Goal: Task Accomplishment & Management: Manage account settings

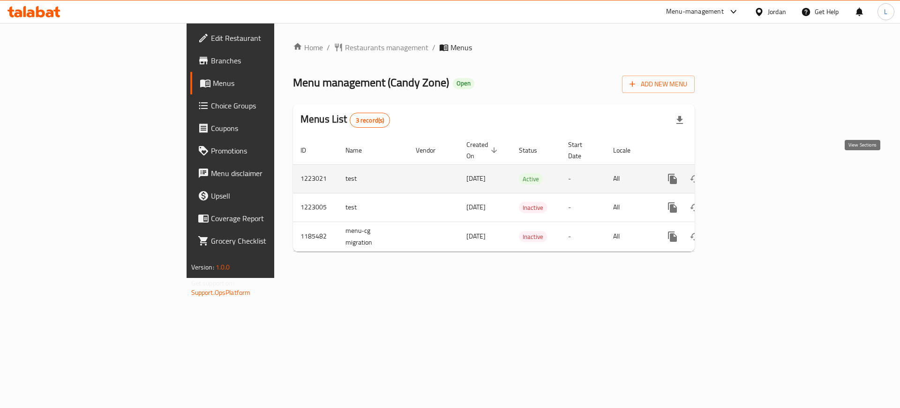
click at [752, 174] on link "enhanced table" at bounding box center [740, 178] width 23 height 23
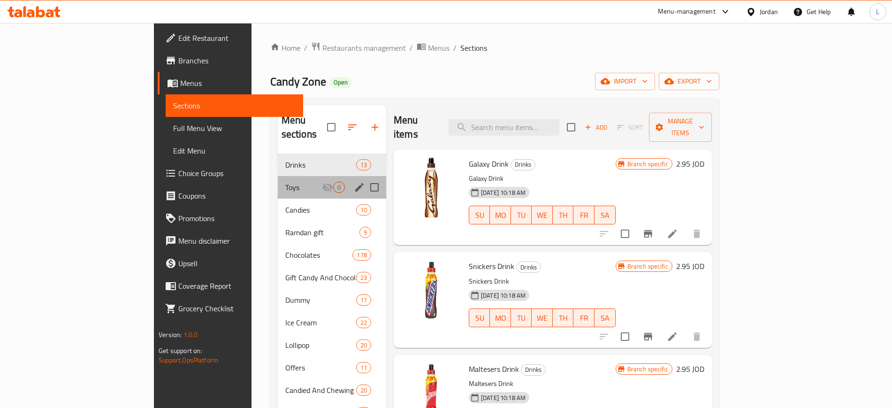
click at [278, 176] on div "Toys 0" at bounding box center [332, 187] width 108 height 23
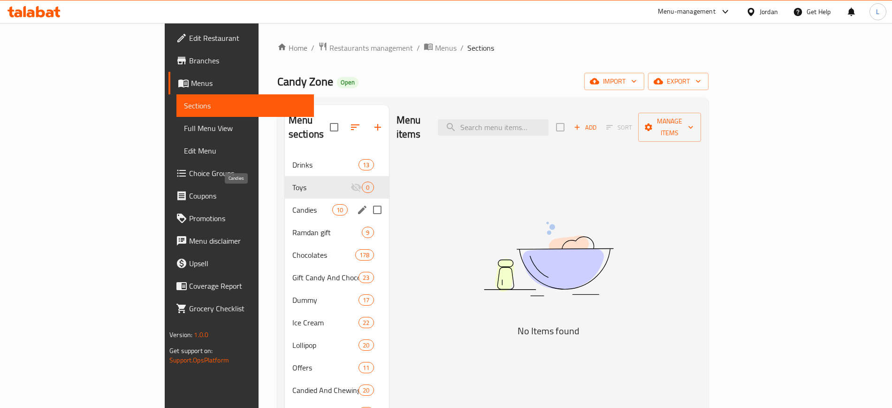
click at [292, 204] on span "Candies" at bounding box center [312, 209] width 40 height 11
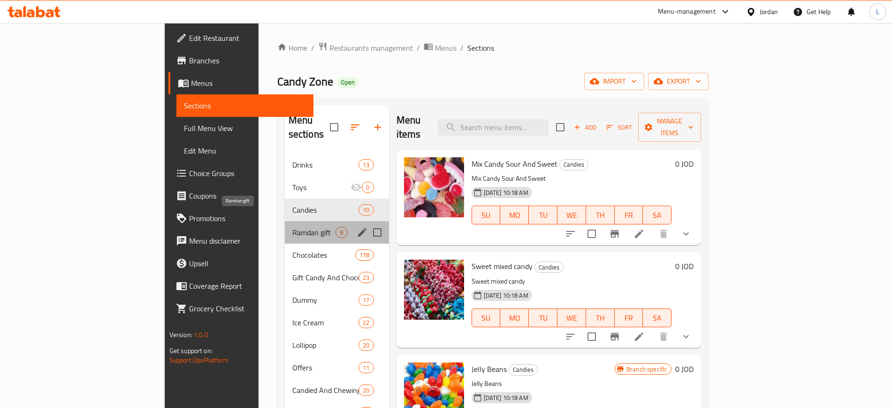
click at [292, 227] on span "Ramdan gift" at bounding box center [314, 232] width 44 height 11
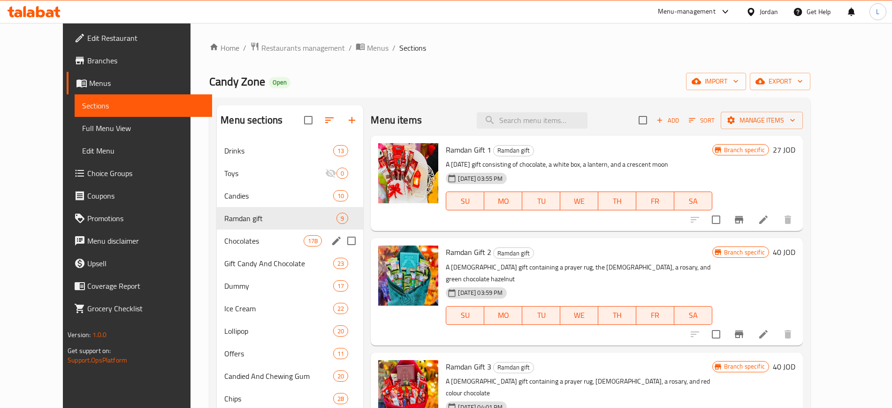
click at [256, 248] on div "Chocolates 178" at bounding box center [290, 240] width 146 height 23
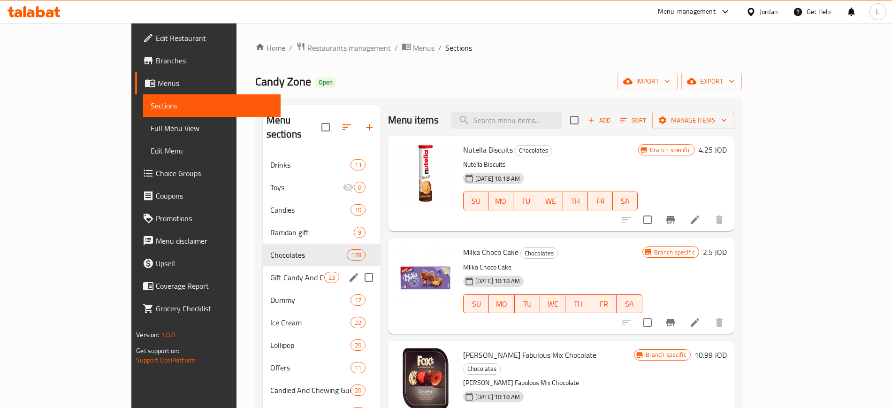
click at [270, 317] on span "Ice Cream" at bounding box center [310, 322] width 80 height 11
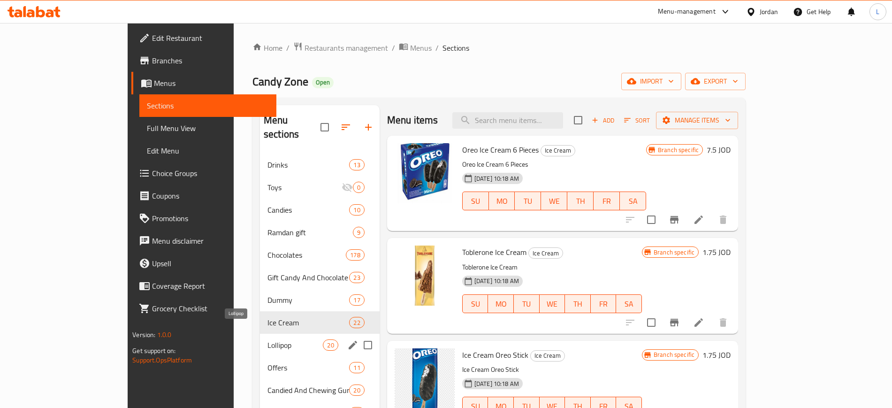
scroll to position [59, 0]
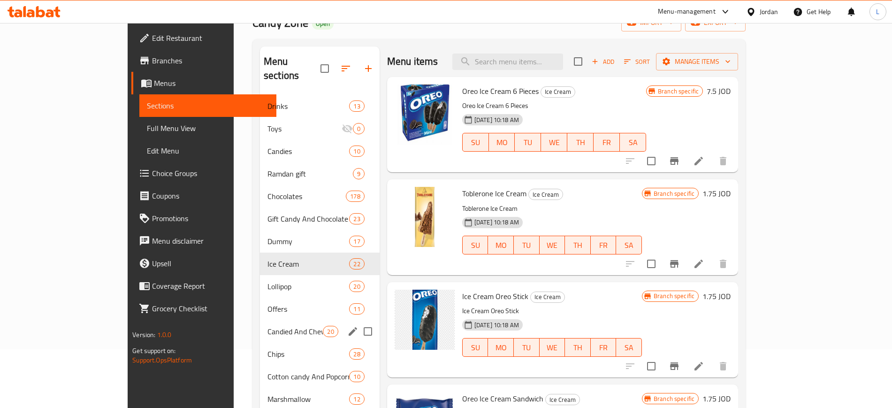
click at [267, 325] on span "Candied And Chewing Gum" at bounding box center [295, 330] width 56 height 11
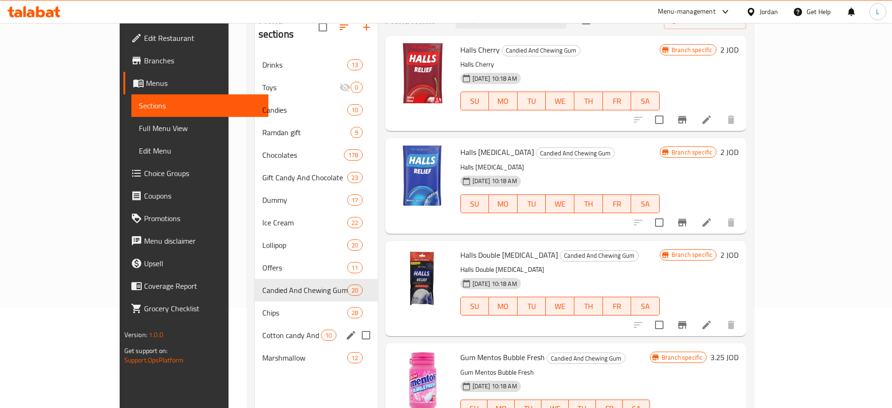
scroll to position [117, 0]
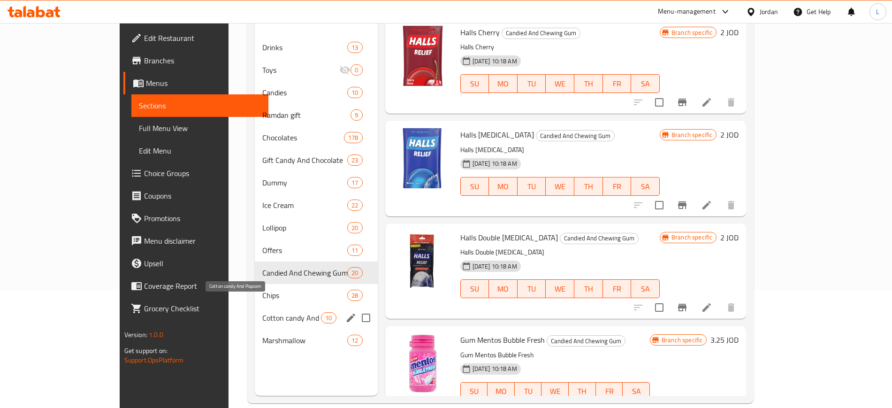
click at [262, 312] on span "Cotton candy And Popcorn" at bounding box center [291, 317] width 59 height 11
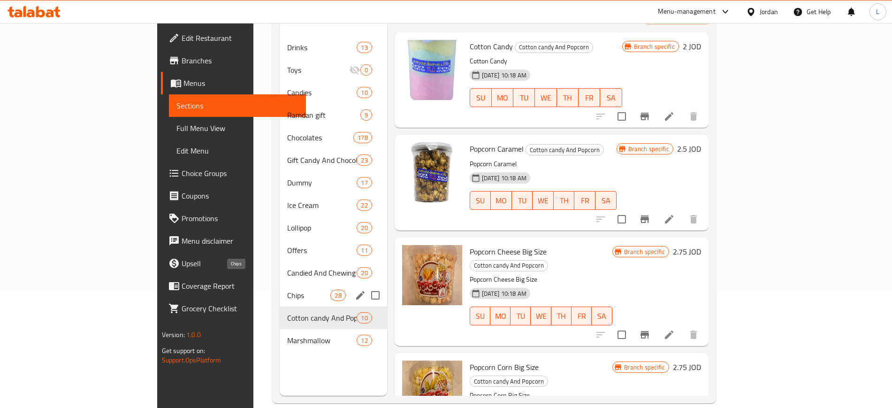
click at [287, 289] on span "Chips" at bounding box center [308, 294] width 43 height 11
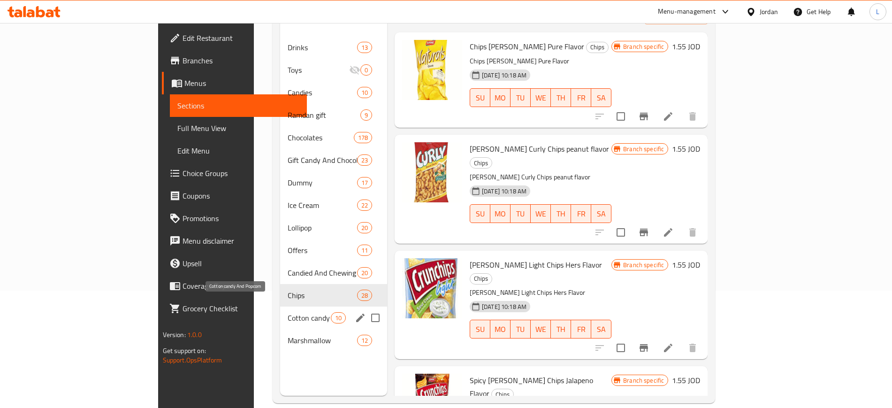
click at [287, 312] on span "Cotton candy And Popcorn" at bounding box center [308, 317] width 43 height 11
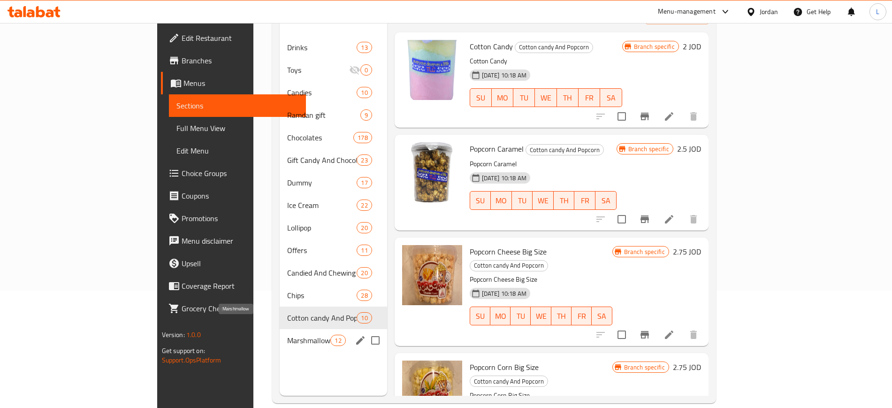
click at [287, 334] on span "Marshmallow" at bounding box center [308, 339] width 43 height 11
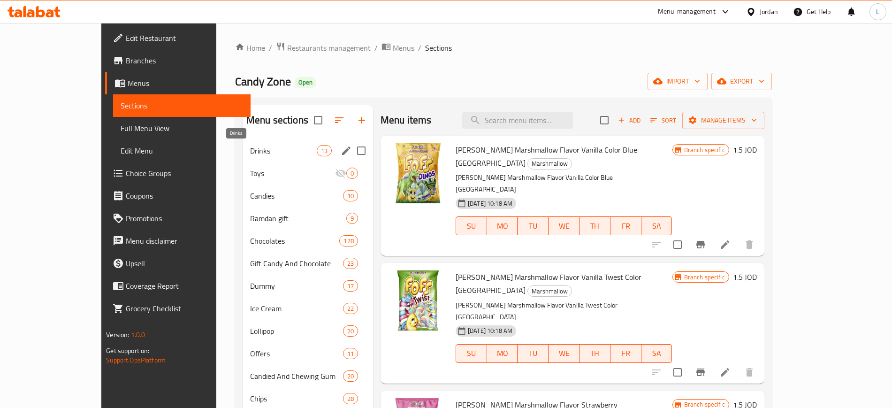
click at [269, 152] on span "Drinks" at bounding box center [283, 150] width 67 height 11
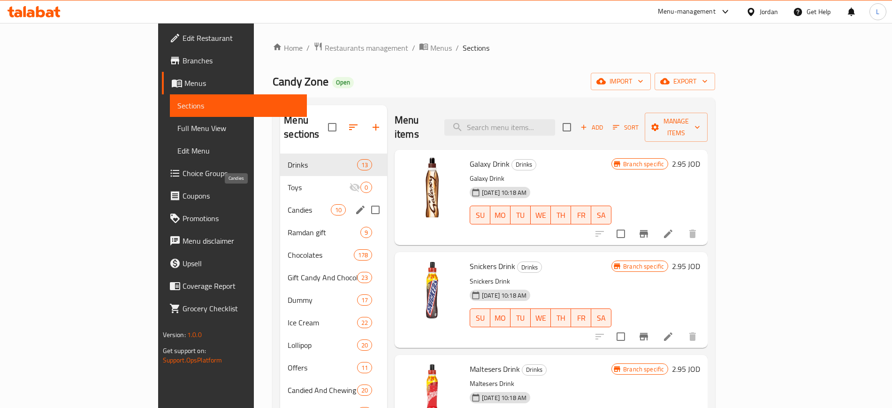
click at [287, 204] on span "Candies" at bounding box center [308, 209] width 43 height 11
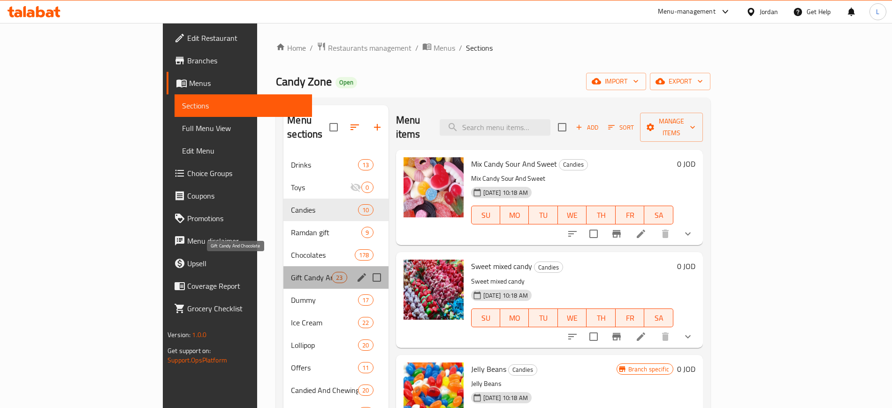
click at [291, 272] on span "Gift Candy And Chocolate" at bounding box center [311, 277] width 41 height 11
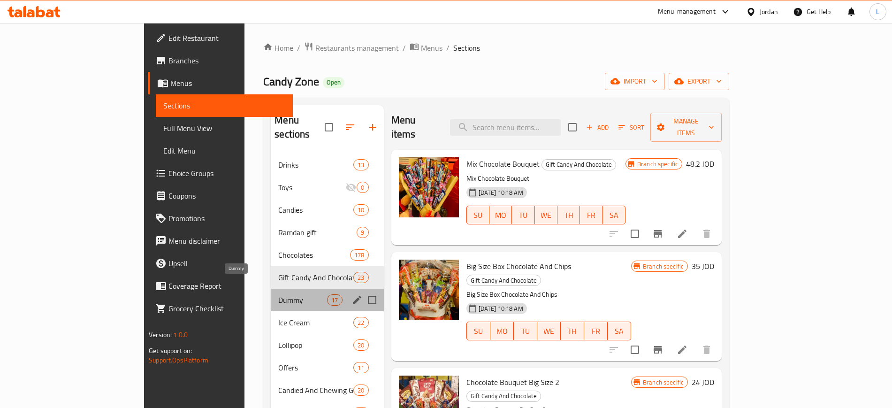
click at [278, 294] on span "Dummy" at bounding box center [302, 299] width 49 height 11
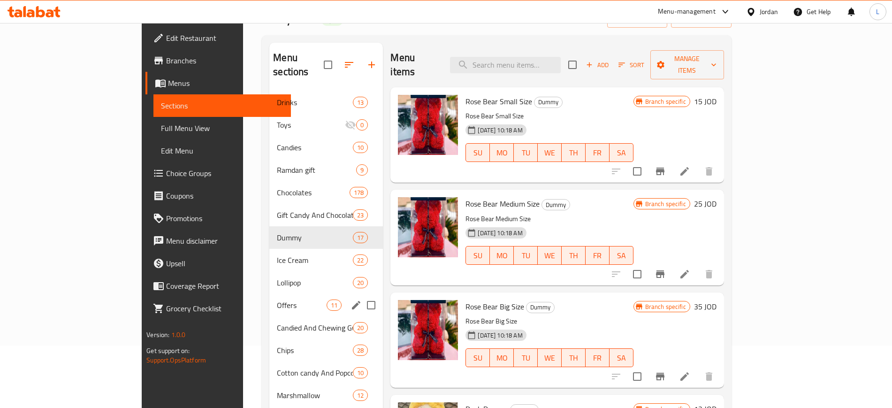
scroll to position [131, 0]
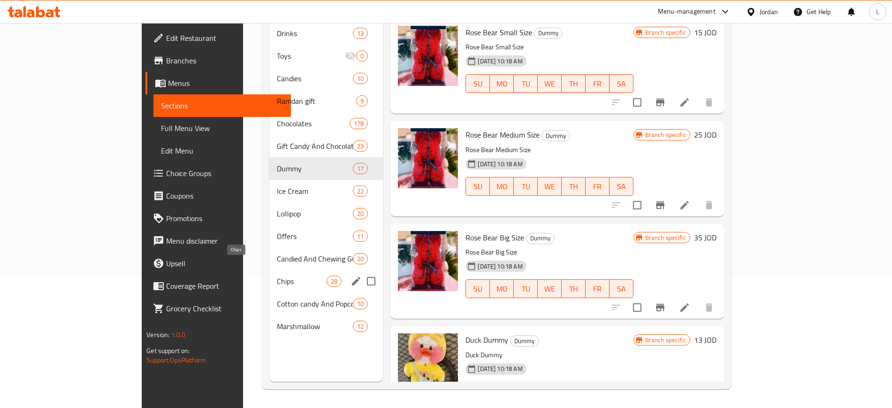
click at [277, 275] on span "Chips" at bounding box center [302, 280] width 50 height 11
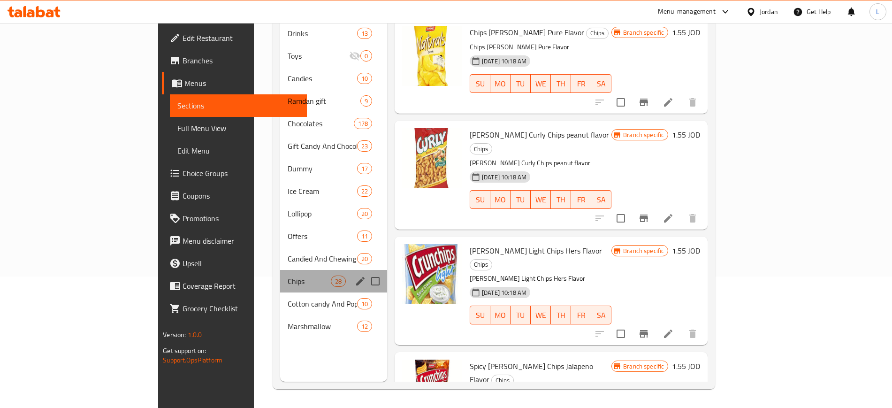
click at [280, 276] on div "Chips 28" at bounding box center [333, 281] width 107 height 23
click at [287, 298] on span "Cotton candy And Popcorn" at bounding box center [308, 303] width 43 height 11
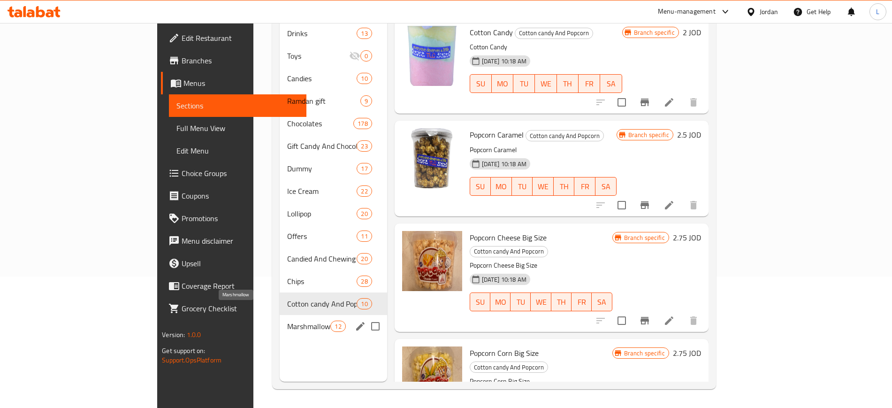
click at [287, 320] on span "Marshmallow" at bounding box center [308, 325] width 43 height 11
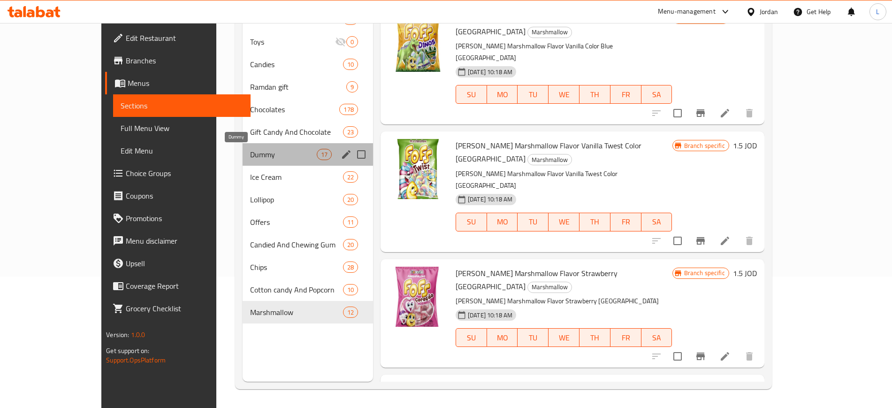
click at [250, 149] on span "Dummy" at bounding box center [283, 154] width 67 height 11
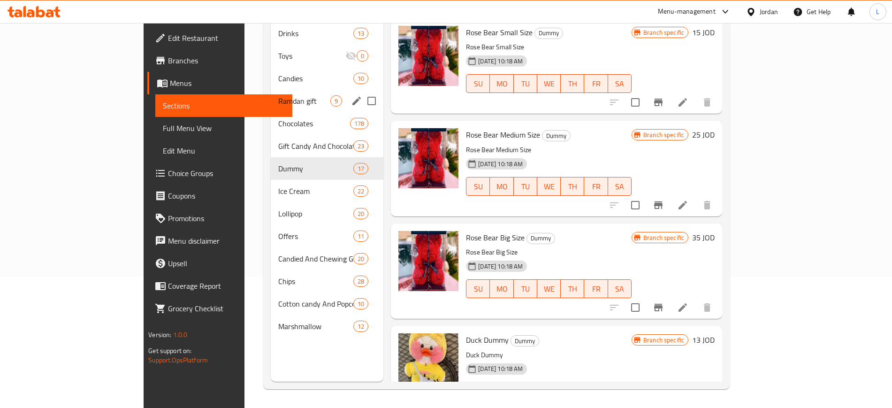
click at [271, 96] on div "Ramdan gift 9" at bounding box center [327, 101] width 113 height 23
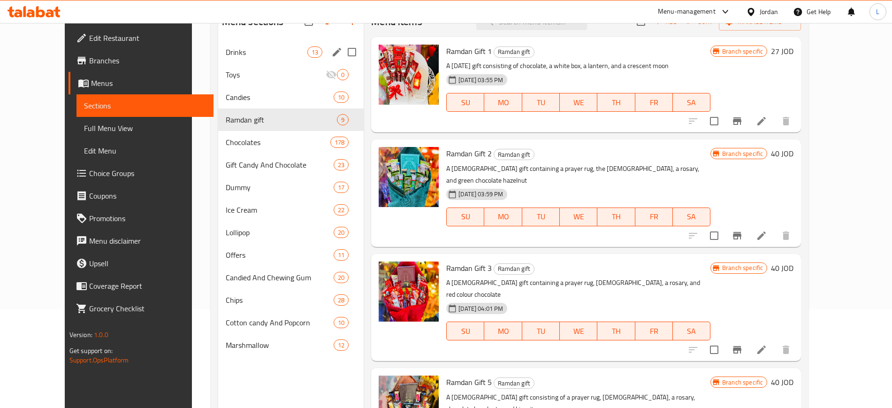
scroll to position [73, 0]
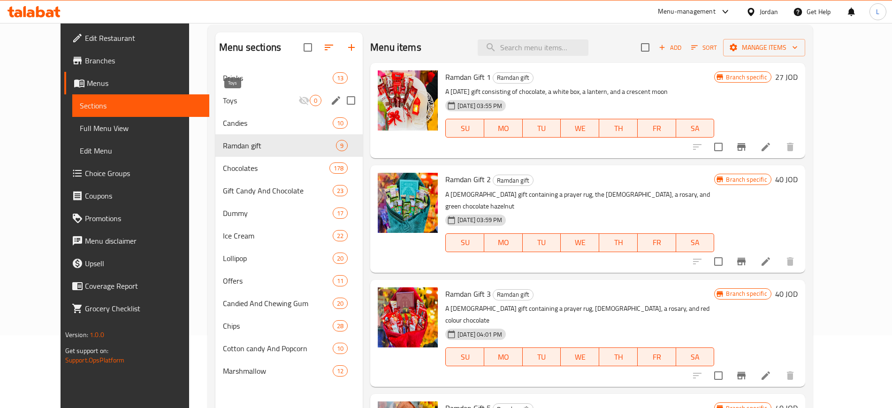
click at [223, 103] on span "Toys" at bounding box center [261, 100] width 76 height 11
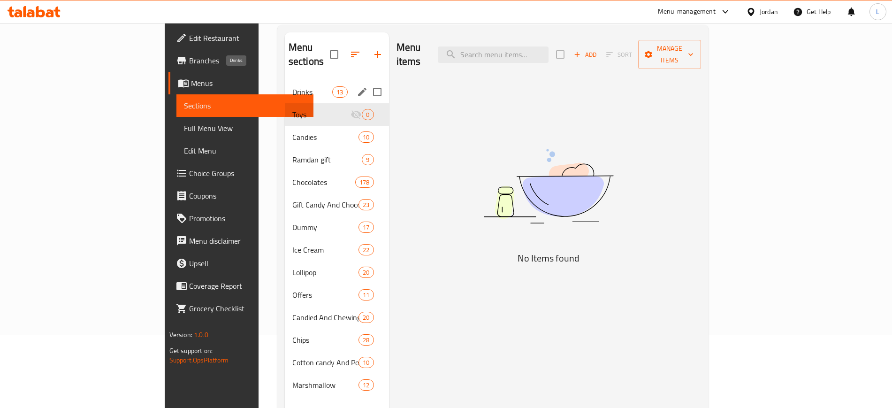
click at [292, 86] on span "Drinks" at bounding box center [312, 91] width 40 height 11
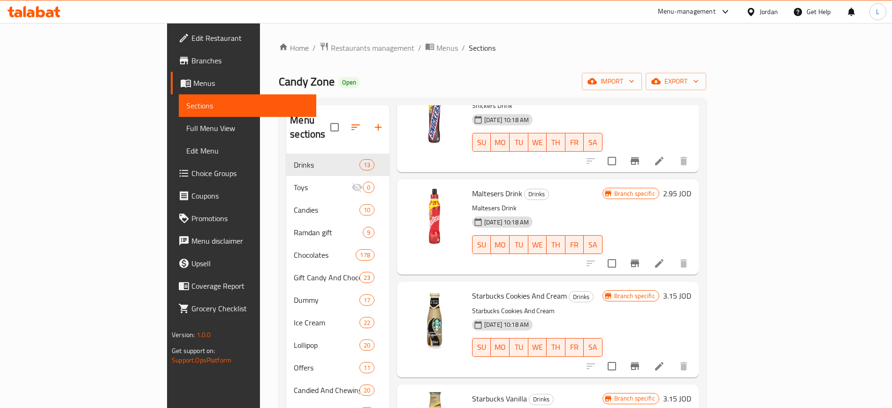
scroll to position [234, 0]
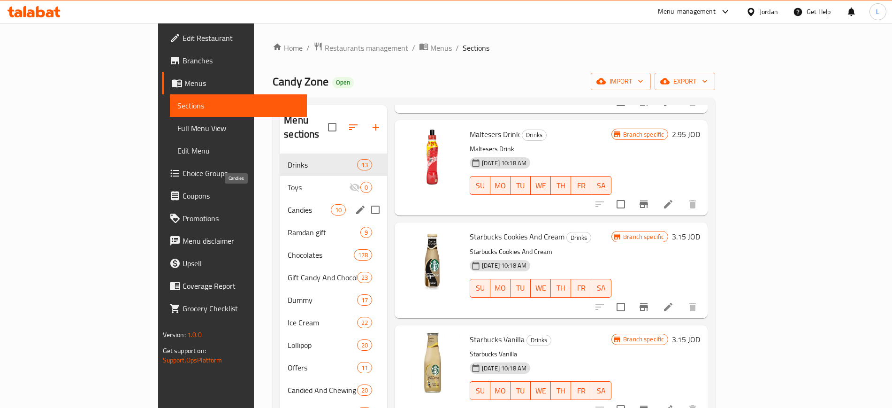
click at [287, 204] on span "Candies" at bounding box center [308, 209] width 43 height 11
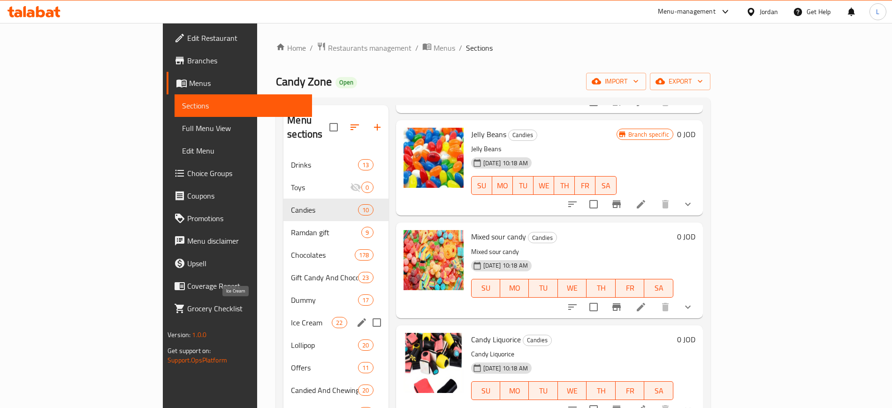
click at [291, 317] on span "Ice Cream" at bounding box center [311, 322] width 41 height 11
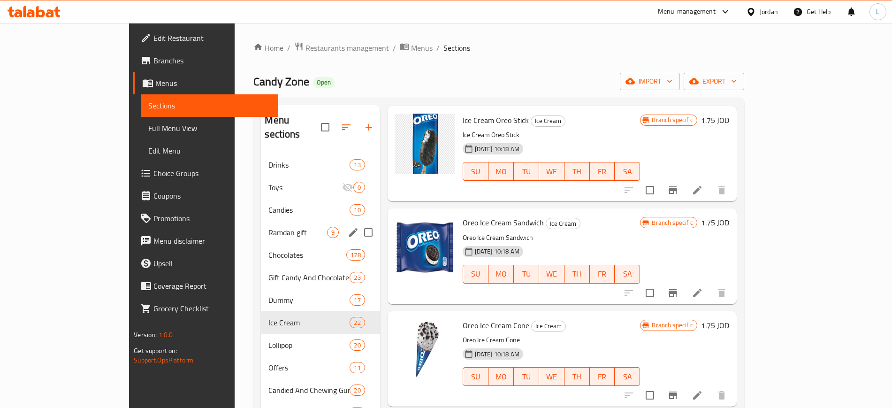
click at [261, 221] on div "Ramdan gift 9" at bounding box center [320, 232] width 119 height 23
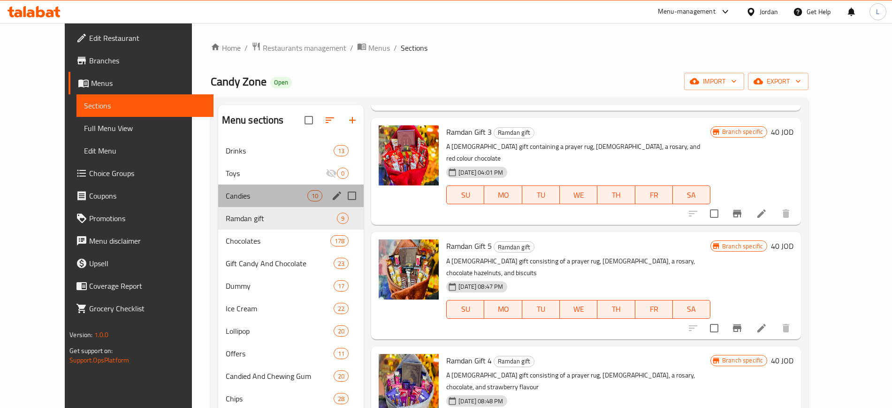
click at [235, 203] on div "Candies 10" at bounding box center [291, 195] width 146 height 23
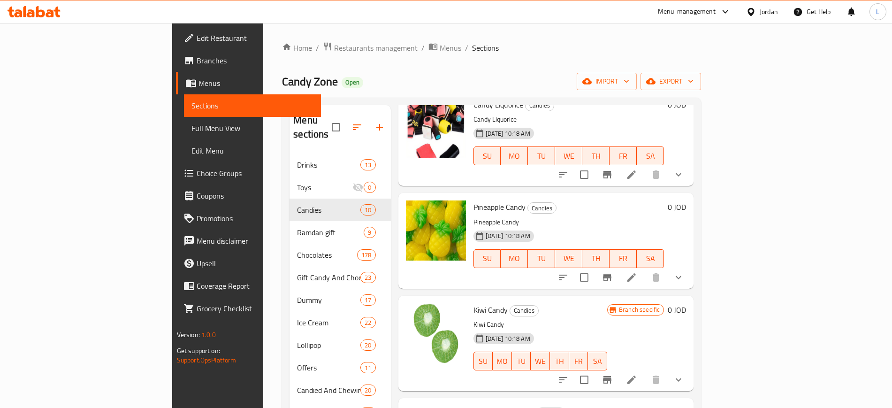
scroll to position [528, 0]
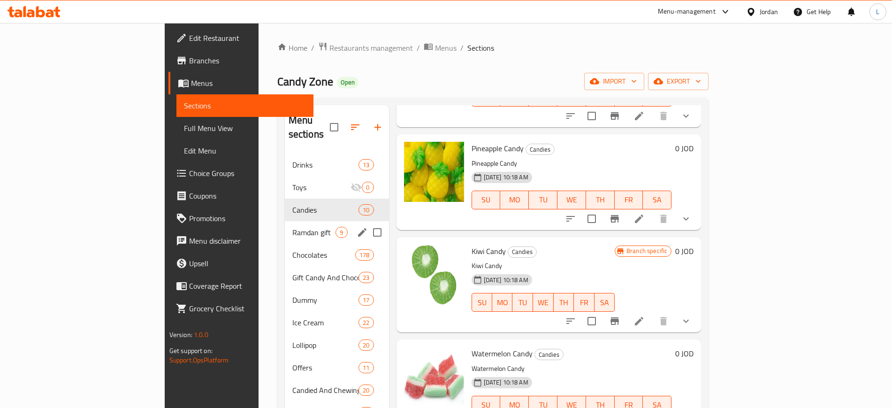
click at [285, 224] on div "Ramdan gift 9" at bounding box center [337, 232] width 104 height 23
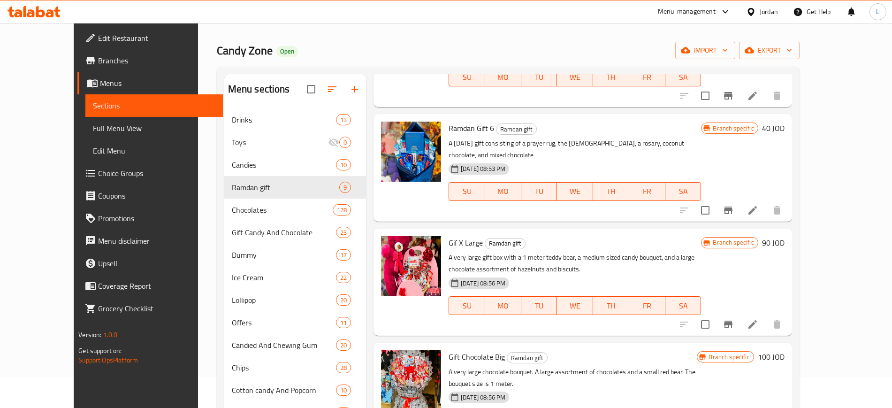
scroll to position [59, 0]
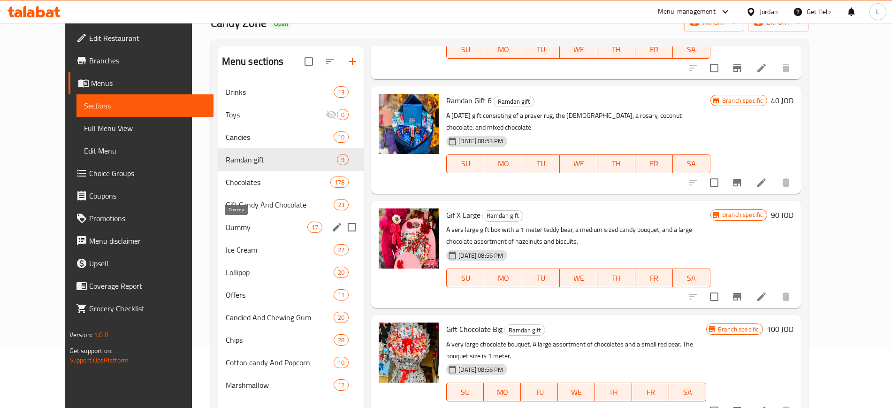
click at [226, 224] on span "Dummy" at bounding box center [267, 226] width 82 height 11
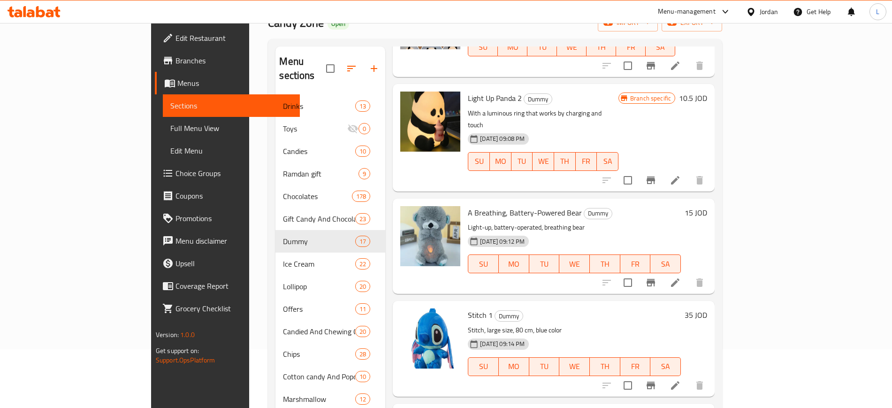
scroll to position [725, 0]
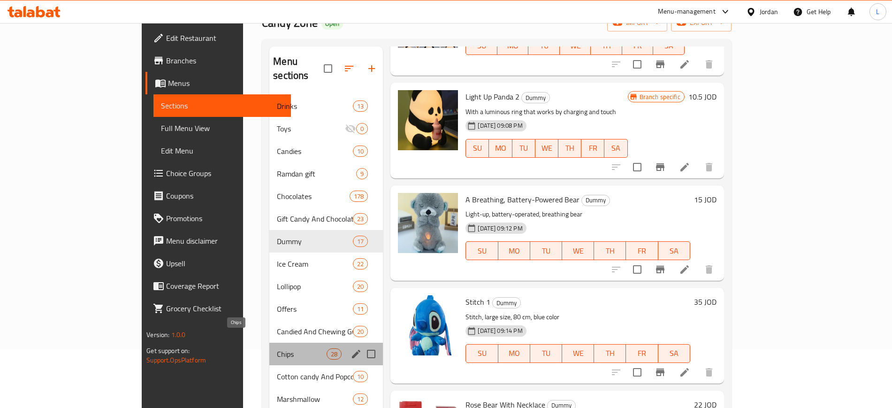
click at [277, 348] on span "Chips" at bounding box center [302, 353] width 50 height 11
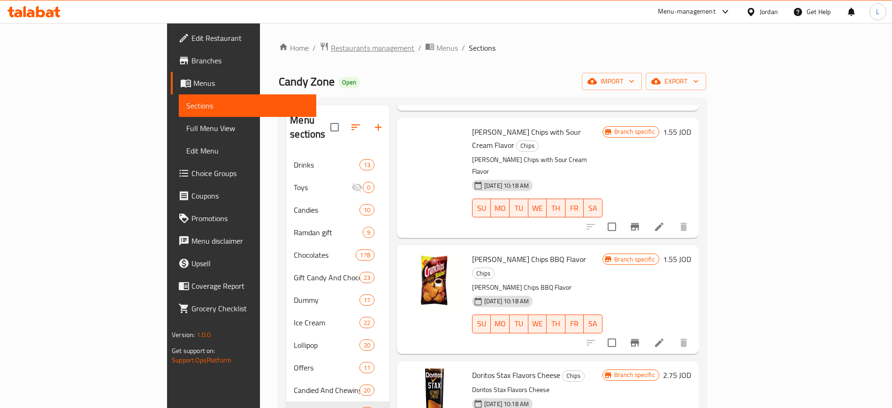
click at [331, 48] on span "Restaurants management" at bounding box center [372, 47] width 83 height 11
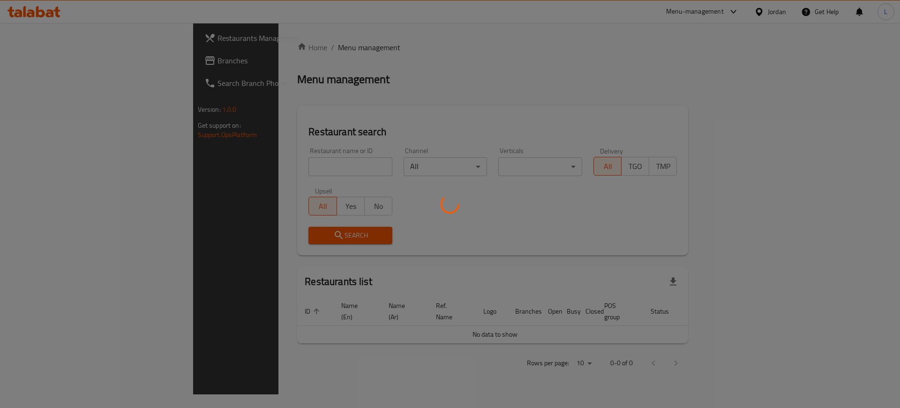
click at [261, 162] on div at bounding box center [450, 204] width 900 height 408
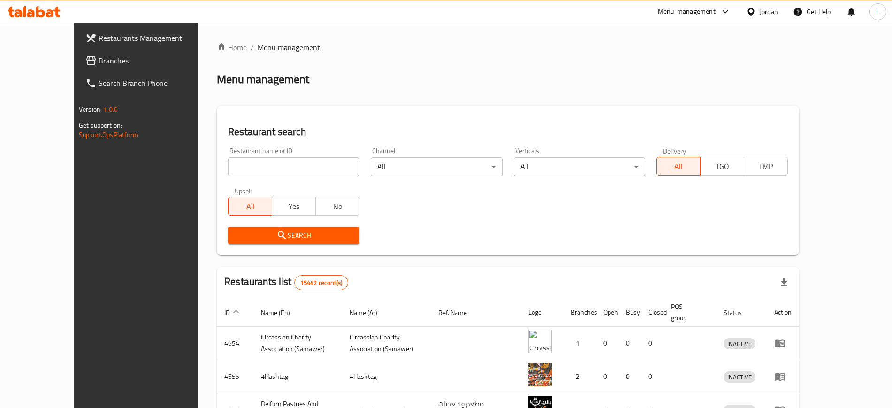
click at [261, 162] on input "search" at bounding box center [293, 166] width 131 height 19
type input "qabalan"
click button "Search" at bounding box center [293, 235] width 131 height 17
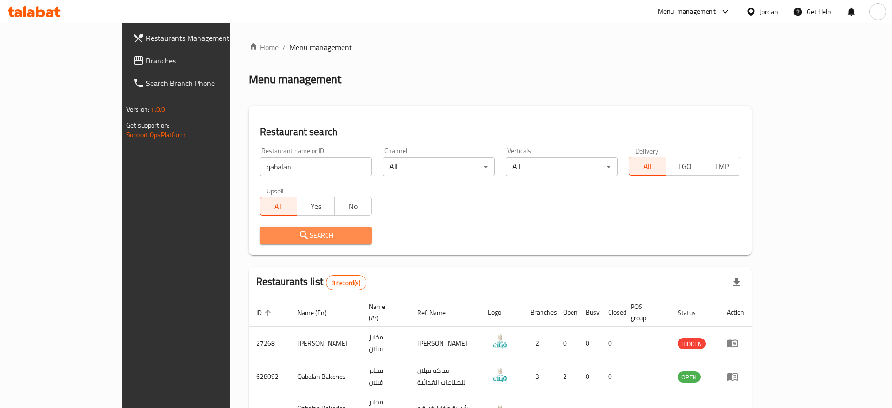
click at [287, 233] on span "Search" at bounding box center [315, 235] width 97 height 12
click at [313, 234] on span "Search" at bounding box center [315, 235] width 97 height 12
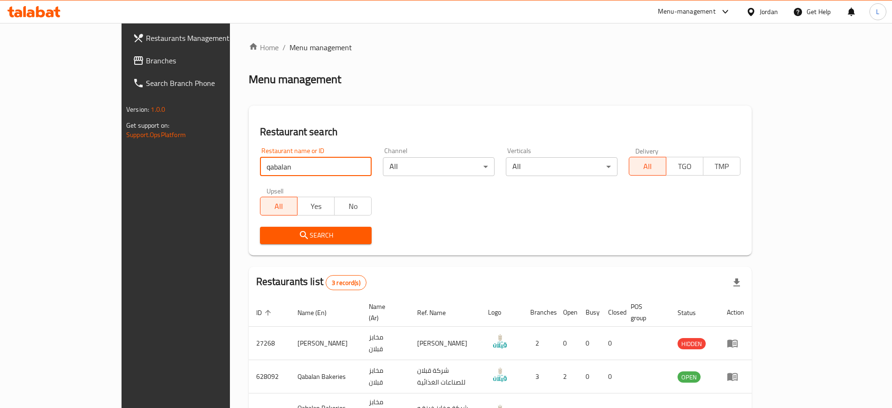
click at [260, 158] on input "qabalan" at bounding box center [316, 166] width 112 height 19
click at [267, 234] on span "Search" at bounding box center [315, 235] width 97 height 12
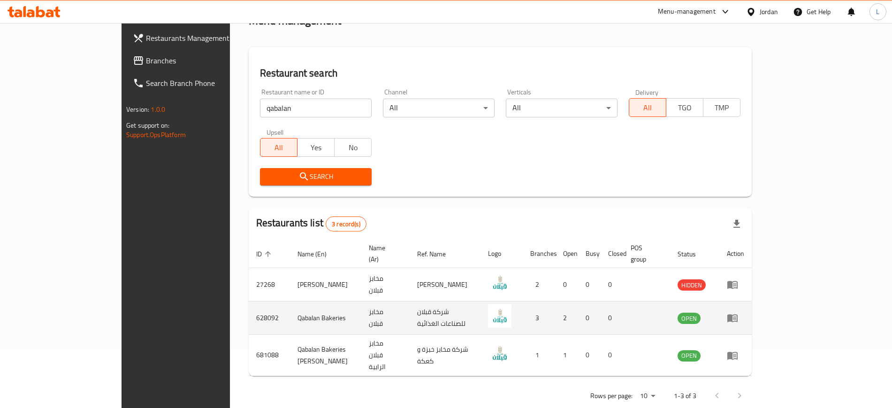
click at [738, 312] on icon "enhanced table" at bounding box center [731, 317] width 11 height 11
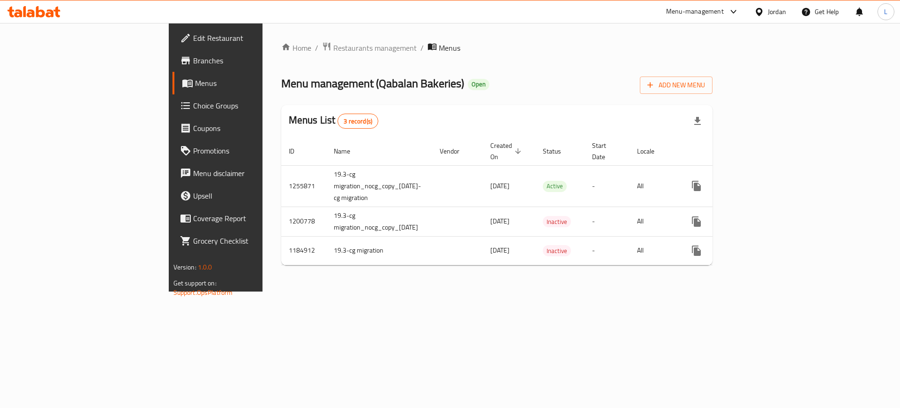
click at [193, 151] on span "Promotions" at bounding box center [252, 150] width 119 height 11
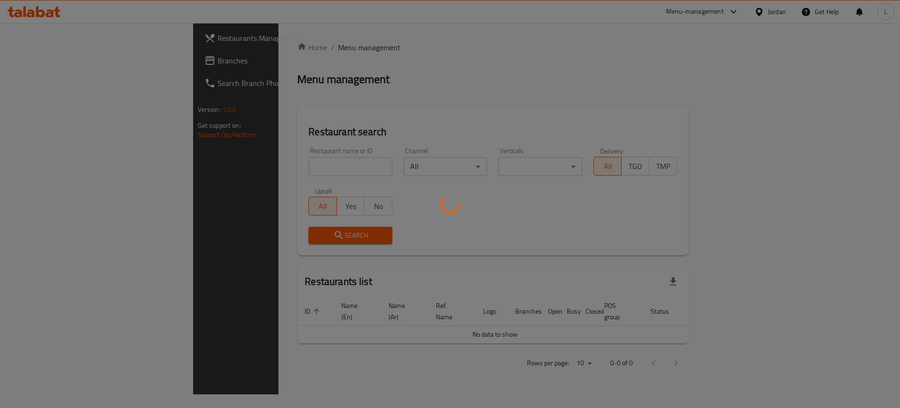
drag, startPoint x: 0, startPoint y: 0, endPoint x: 700, endPoint y: 10, distance: 699.8
click at [700, 10] on div at bounding box center [450, 204] width 900 height 408
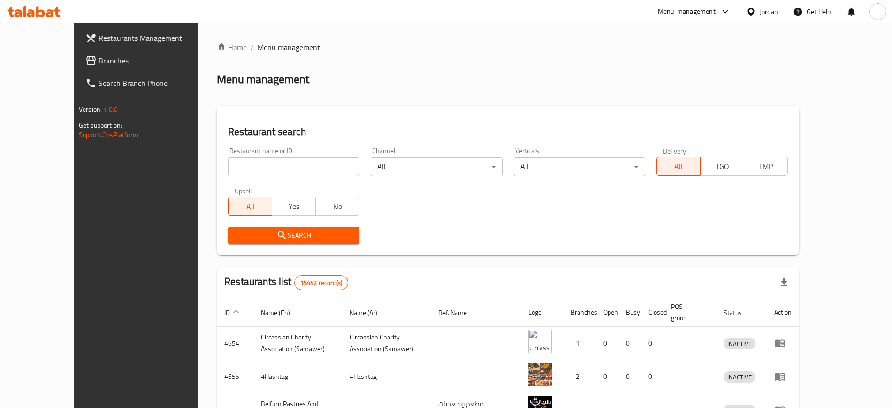
click at [700, 10] on div "Menu-management" at bounding box center [686, 11] width 58 height 11
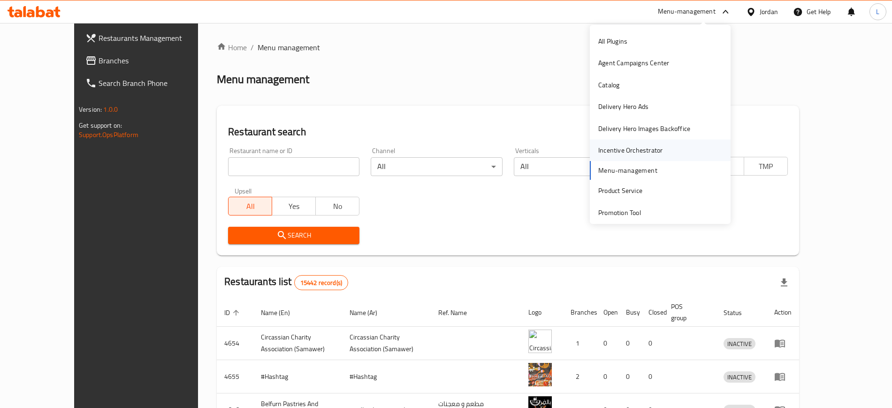
scroll to position [49, 0]
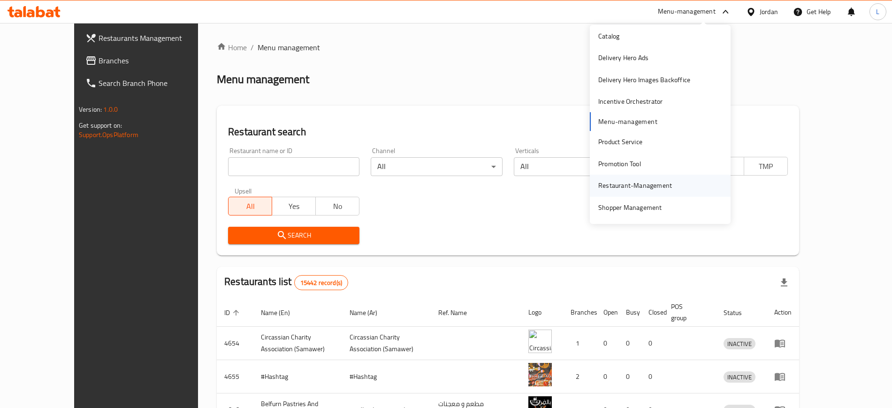
click at [632, 180] on div "Restaurant-Management" at bounding box center [635, 185] width 74 height 10
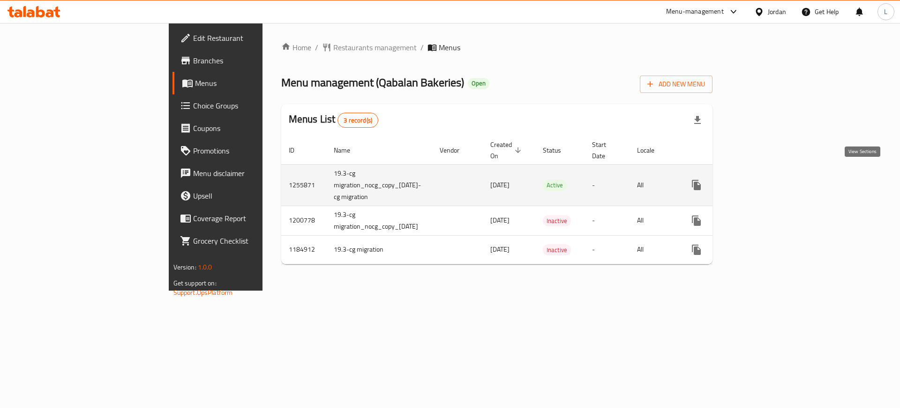
click at [770, 179] on icon "enhanced table" at bounding box center [764, 184] width 11 height 11
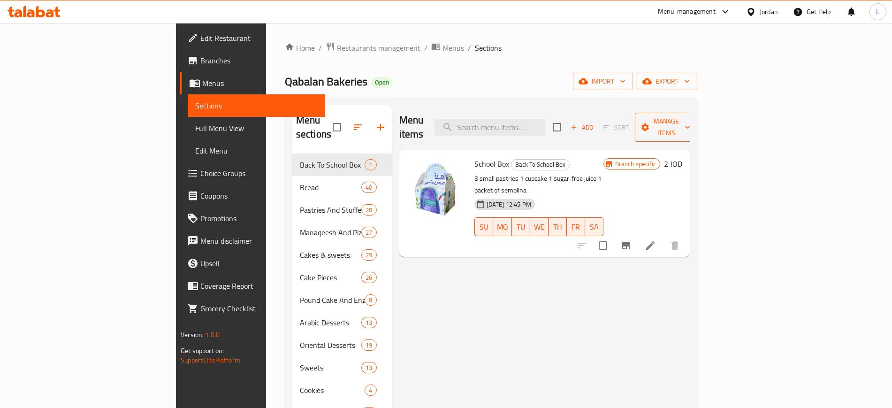
click at [697, 113] on button "Manage items" at bounding box center [666, 127] width 63 height 29
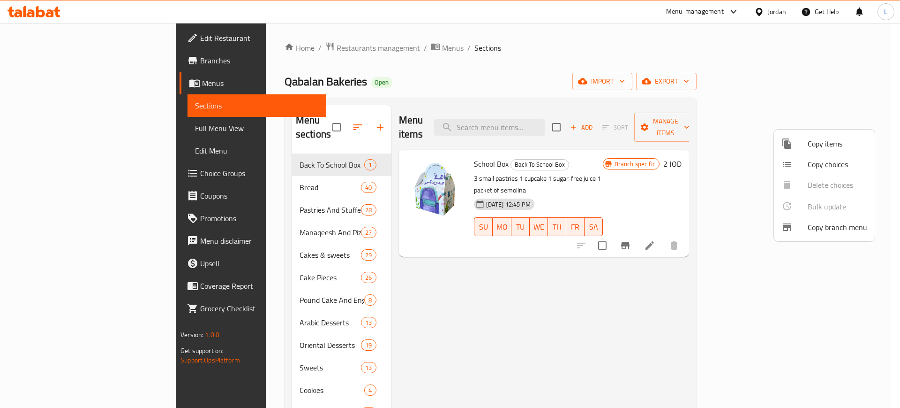
click at [832, 73] on div at bounding box center [450, 204] width 900 height 408
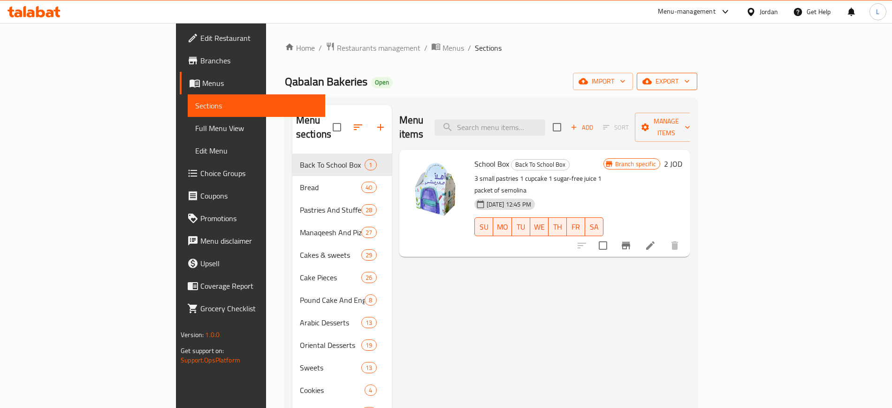
click at [689, 76] on span "export" at bounding box center [666, 82] width 45 height 12
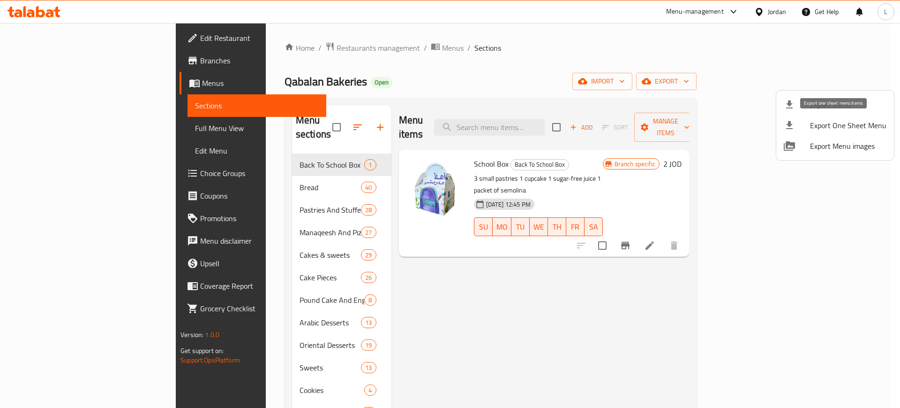
click at [824, 125] on span "Export One Sheet Menu" at bounding box center [848, 125] width 76 height 11
